Goal: Find specific page/section: Find specific page/section

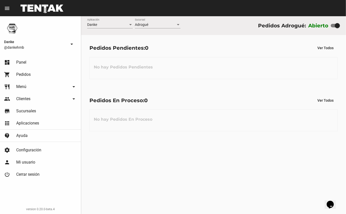
click at [337, 27] on div at bounding box center [336, 25] width 5 height 5
click at [333, 27] on input "checkbox" at bounding box center [333, 27] width 0 height 0
click at [335, 26] on div at bounding box center [336, 25] width 5 height 5
click at [333, 27] on input "checkbox" at bounding box center [333, 27] width 0 height 0
click at [338, 26] on div at bounding box center [336, 25] width 5 height 5
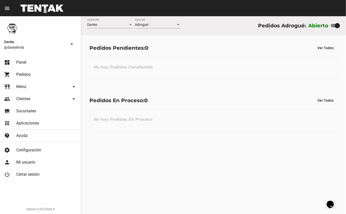
click at [333, 27] on input "checkbox" at bounding box center [333, 27] width 0 height 0
checkbox input "false"
click at [16, 84] on span "Menú" at bounding box center [21, 86] width 10 height 5
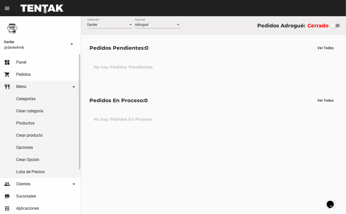
click at [18, 123] on link "Productos" at bounding box center [40, 123] width 81 height 12
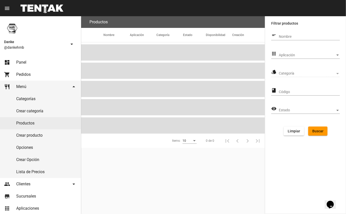
click at [283, 57] on span "Aplicación" at bounding box center [307, 55] width 56 height 4
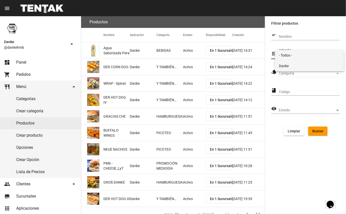
click at [283, 64] on span "Danke" at bounding box center [309, 66] width 61 height 11
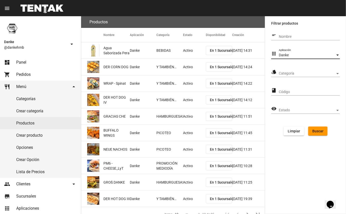
click at [282, 73] on span "Categoría" at bounding box center [307, 73] width 56 height 4
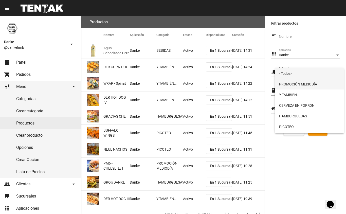
click at [284, 84] on span "PROMOCIÓN MEDIODÍA" at bounding box center [309, 84] width 61 height 11
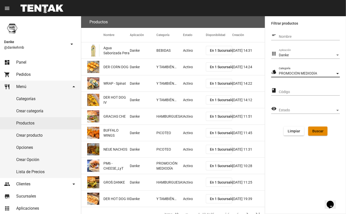
click at [318, 133] on span "Buscar" at bounding box center [317, 131] width 11 height 4
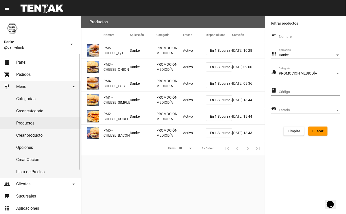
click at [17, 62] on span "Panel" at bounding box center [21, 62] width 10 height 5
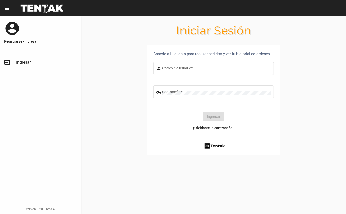
type input "DANKEHMB"
